Goal: Task Accomplishment & Management: Complete application form

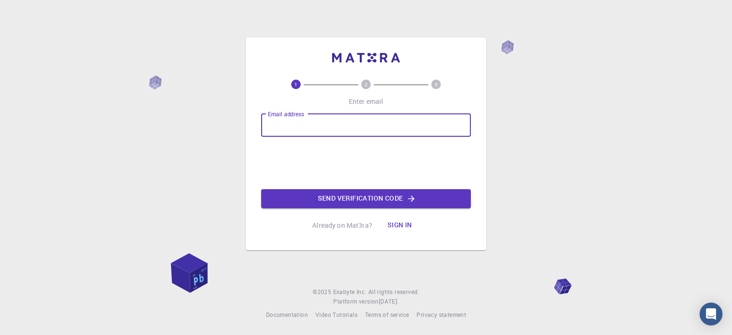
type input "[PERSON_NAME][EMAIL_ADDRESS][DOMAIN_NAME]"
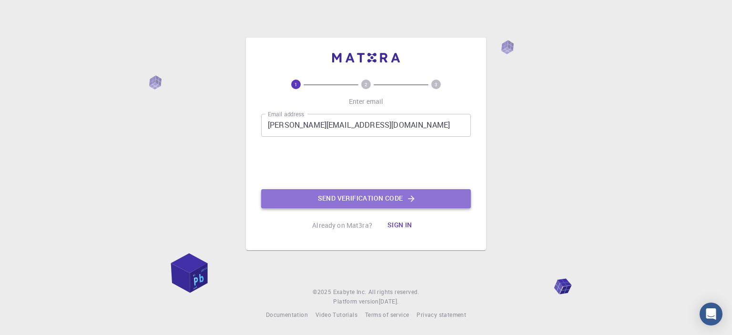
click at [366, 203] on button "Send verification code" at bounding box center [366, 198] width 210 height 19
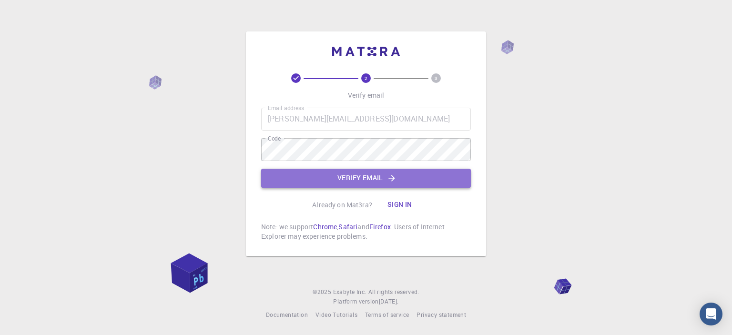
click at [346, 175] on button "Verify email" at bounding box center [366, 178] width 210 height 19
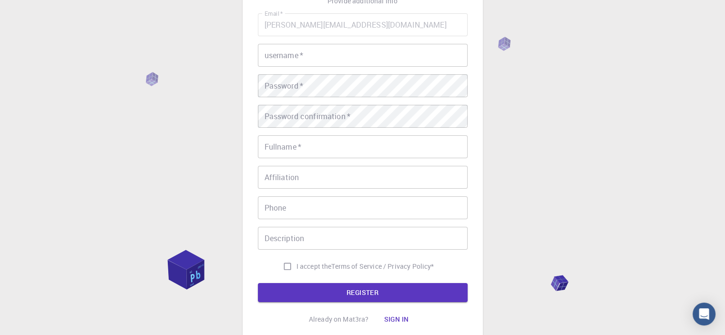
scroll to position [48, 0]
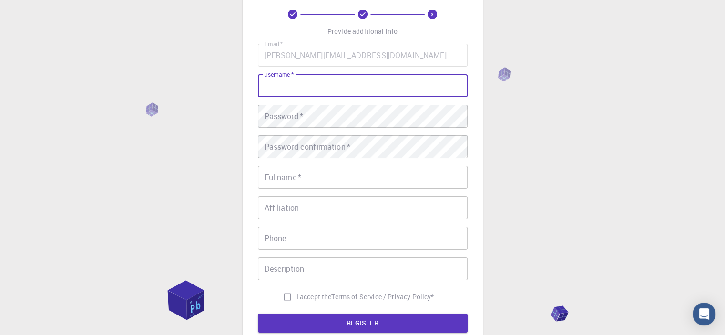
click at [363, 80] on input "username   *" at bounding box center [363, 85] width 210 height 23
type input "[PERSON_NAME]"
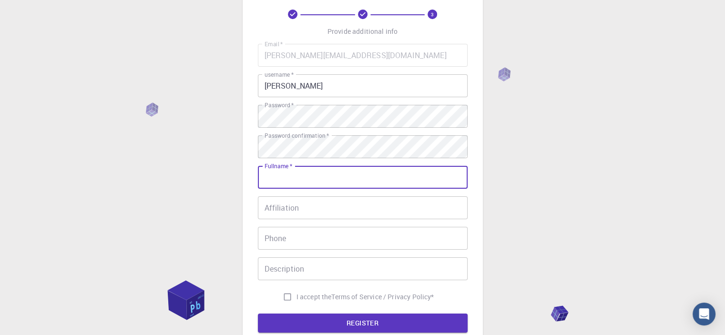
click at [316, 183] on input "Fullname   *" at bounding box center [363, 177] width 210 height 23
type input "[PERSON_NAME]"
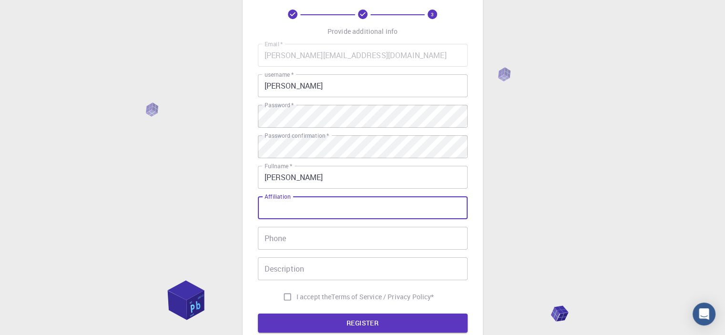
click at [313, 209] on input "Affiliation" at bounding box center [363, 207] width 210 height 23
click at [314, 210] on input "Affiliation" at bounding box center [363, 207] width 210 height 23
click at [322, 236] on input "Phone" at bounding box center [363, 238] width 210 height 23
click at [310, 196] on input "Affiliation" at bounding box center [363, 207] width 210 height 23
type input "ENTER Engineering"
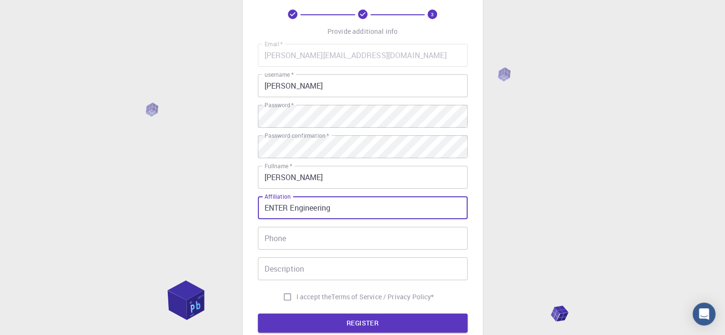
click at [307, 241] on input "Phone" at bounding box center [363, 238] width 210 height 23
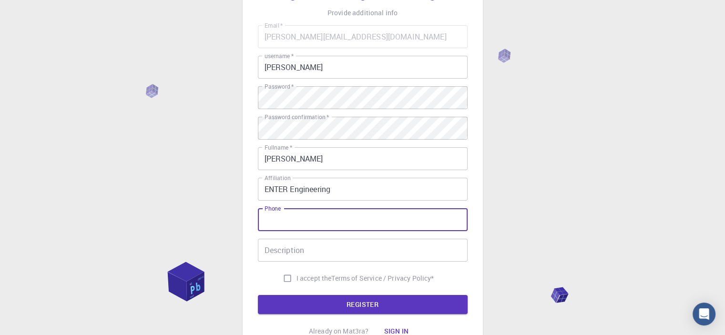
scroll to position [0, 0]
